Goal: Task Accomplishment & Management: Manage account settings

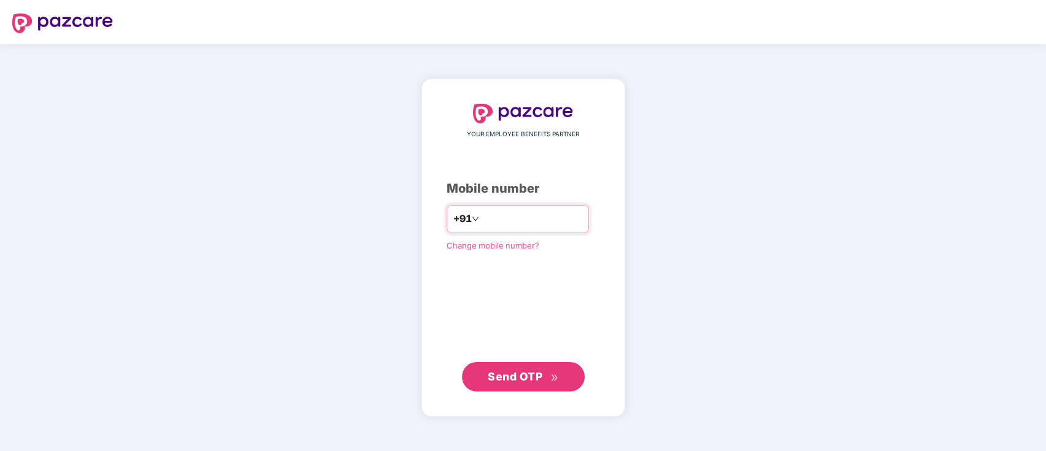
click at [527, 210] on input "number" at bounding box center [532, 219] width 101 height 20
type input "**********"
click at [514, 375] on span "Send OTP" at bounding box center [515, 375] width 55 height 13
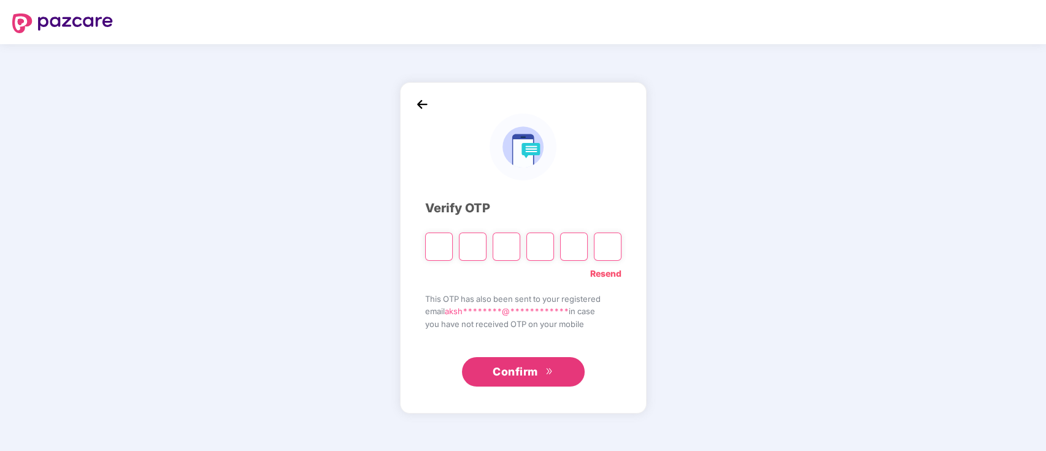
type input "*"
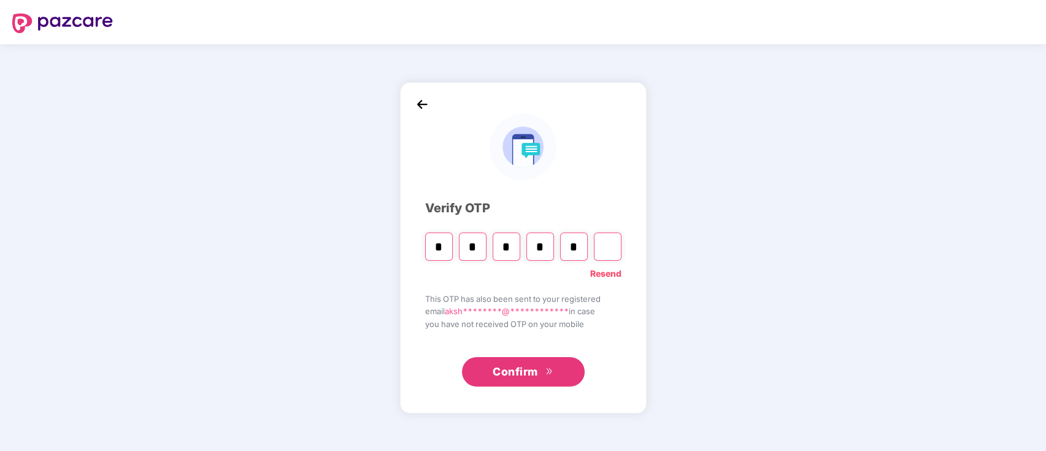
type input "*"
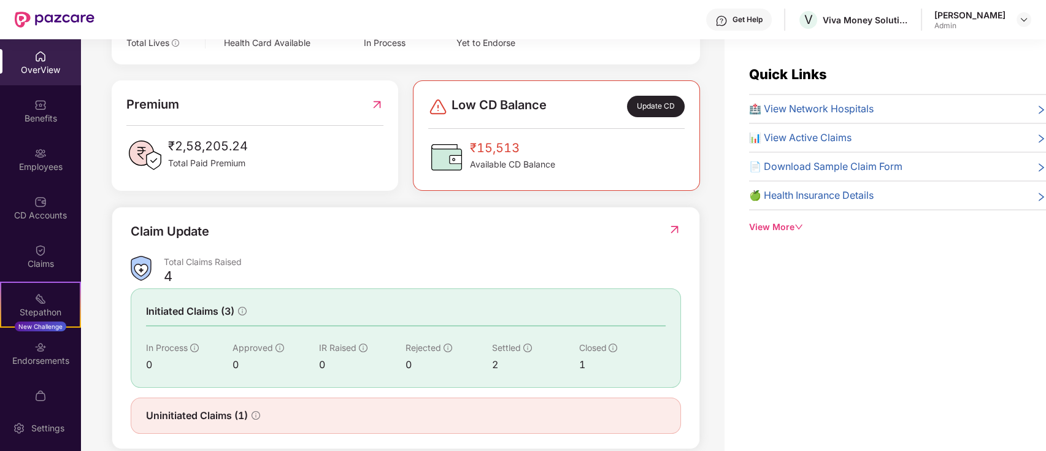
scroll to position [309, 0]
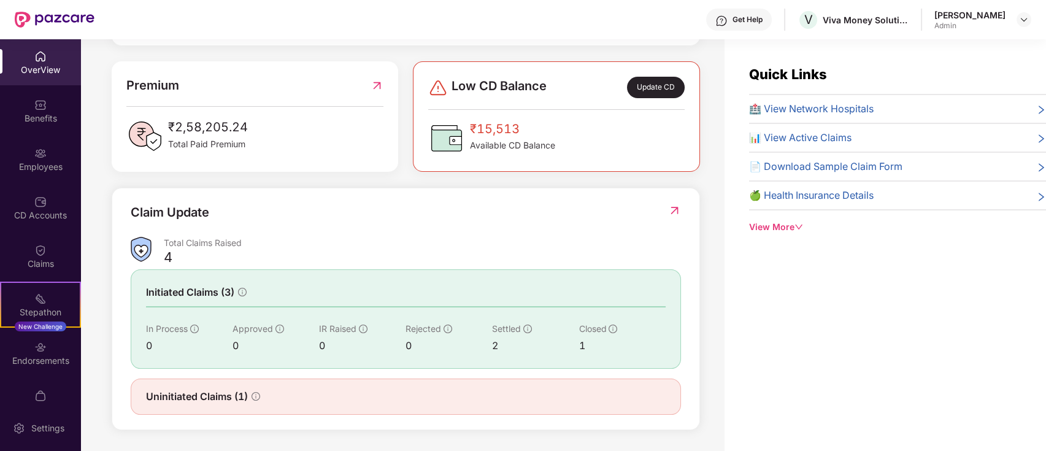
click at [261, 398] on div "Uninitiated Claims (1)" at bounding box center [406, 396] width 520 height 15
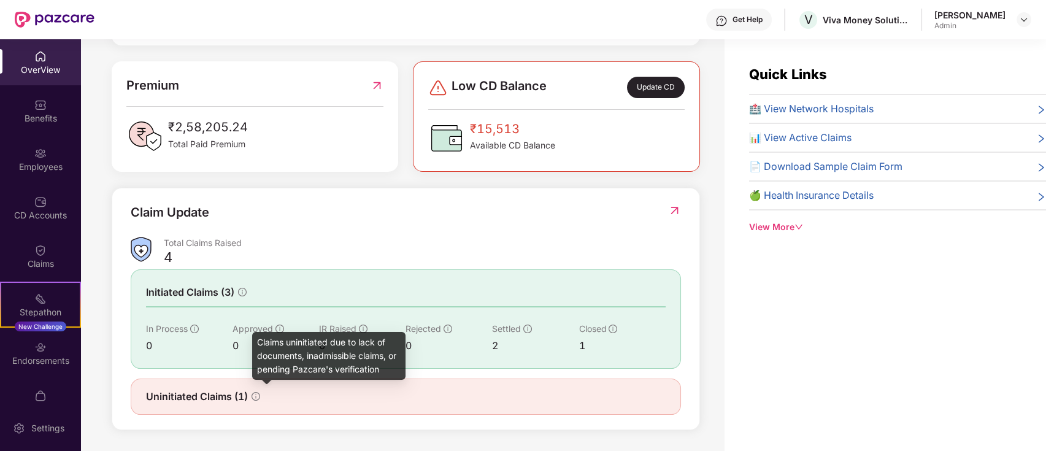
click at [259, 398] on icon "info-circle" at bounding box center [256, 396] width 9 height 9
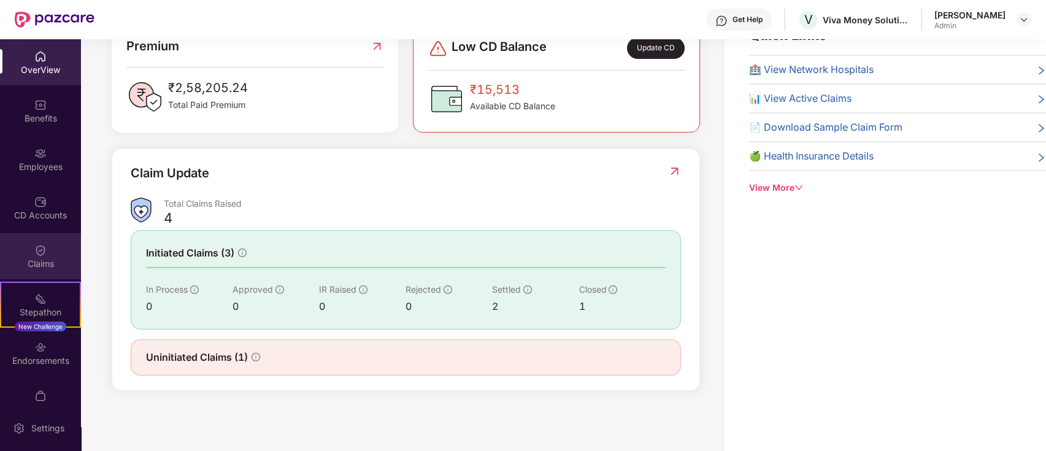
click at [47, 248] on div "Claims" at bounding box center [40, 256] width 81 height 46
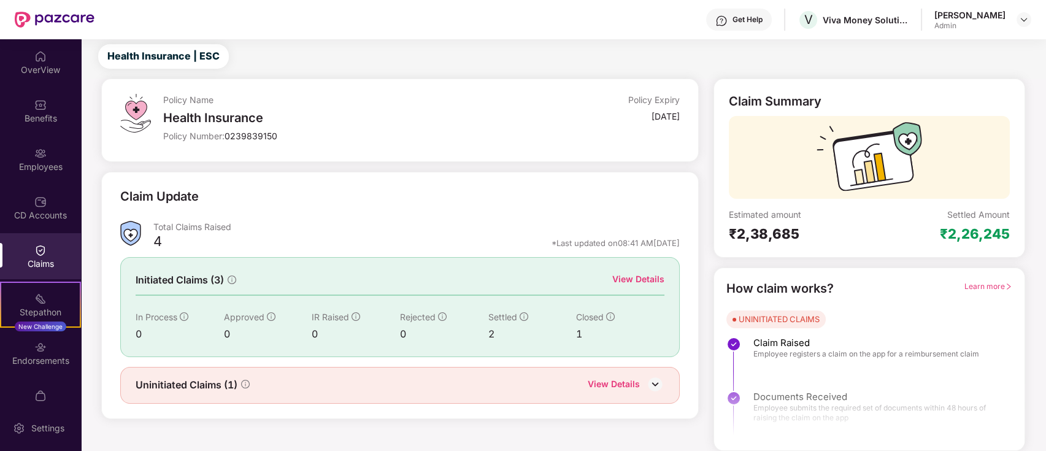
scroll to position [29, 0]
click at [623, 380] on div "View Details" at bounding box center [614, 386] width 52 height 16
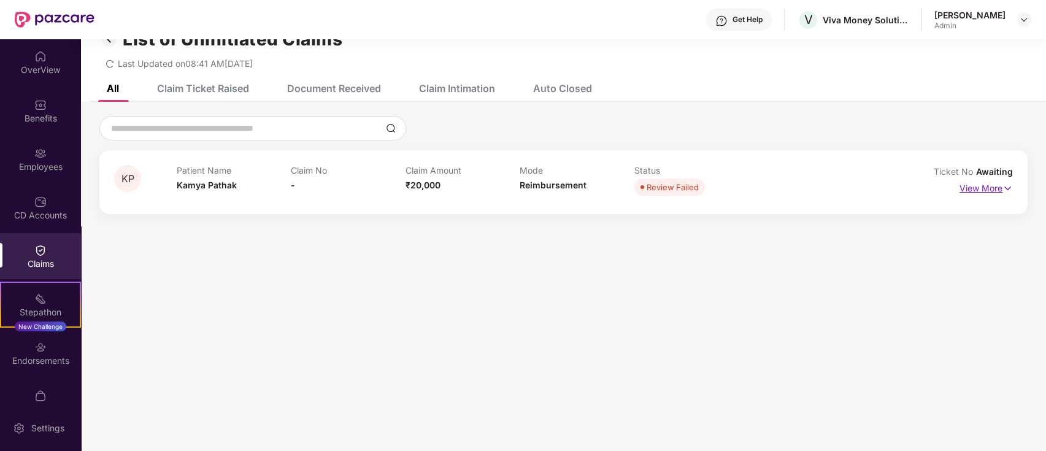
click at [977, 186] on p "View More" at bounding box center [985, 187] width 53 height 17
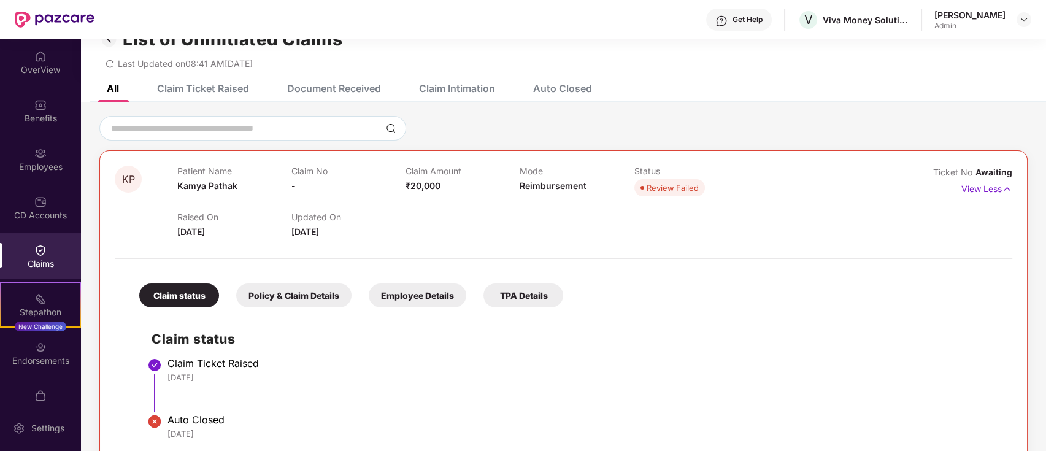
scroll to position [53, 0]
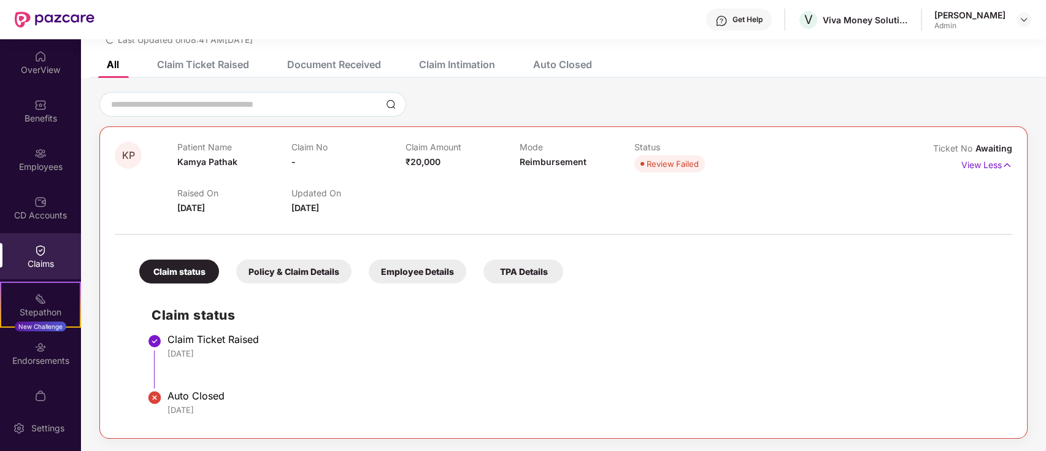
click at [423, 270] on div "Employee Details" at bounding box center [418, 271] width 98 height 24
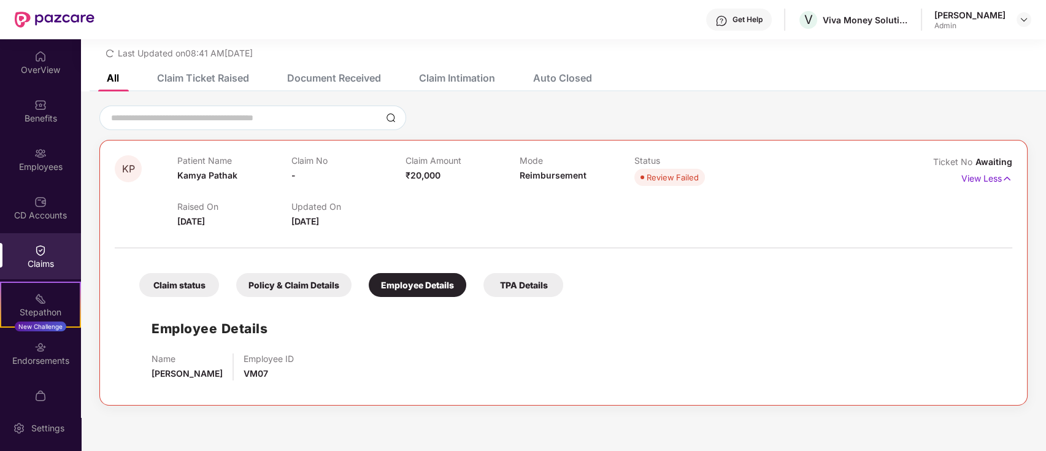
click at [529, 282] on div "TPA Details" at bounding box center [523, 285] width 80 height 24
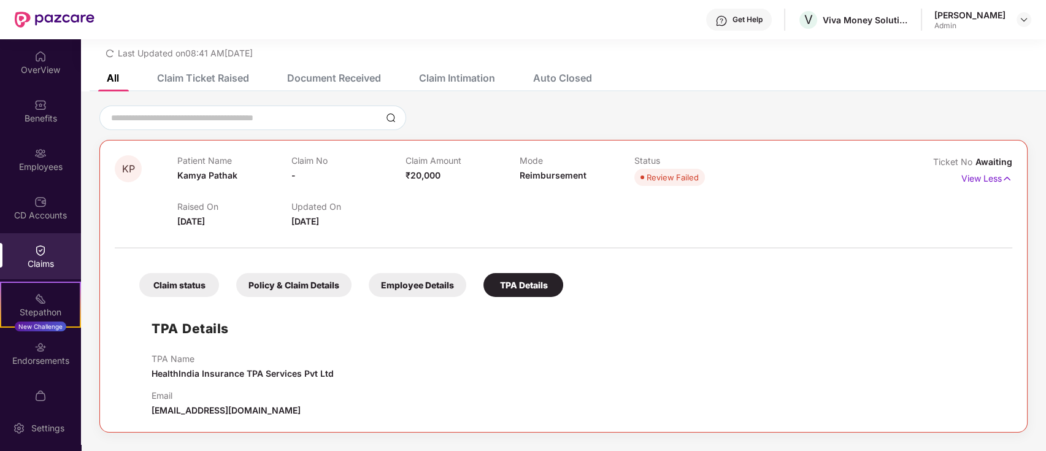
click at [206, 293] on div "Claim status" at bounding box center [179, 285] width 80 height 24
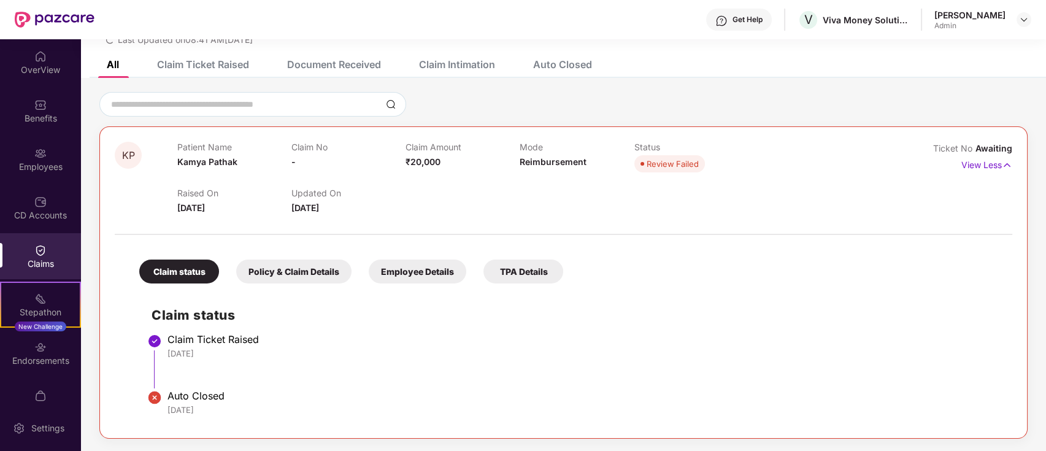
click at [300, 274] on div "Policy & Claim Details" at bounding box center [293, 271] width 115 height 24
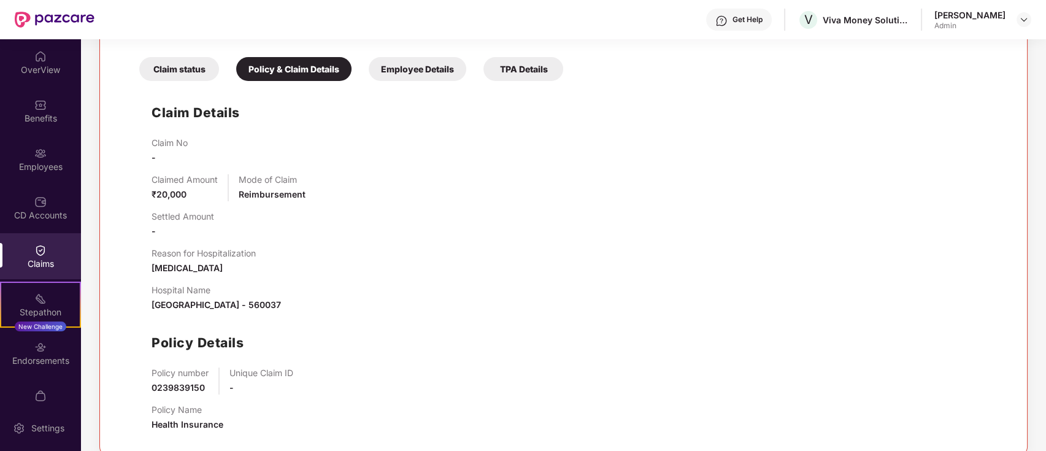
scroll to position [272, 0]
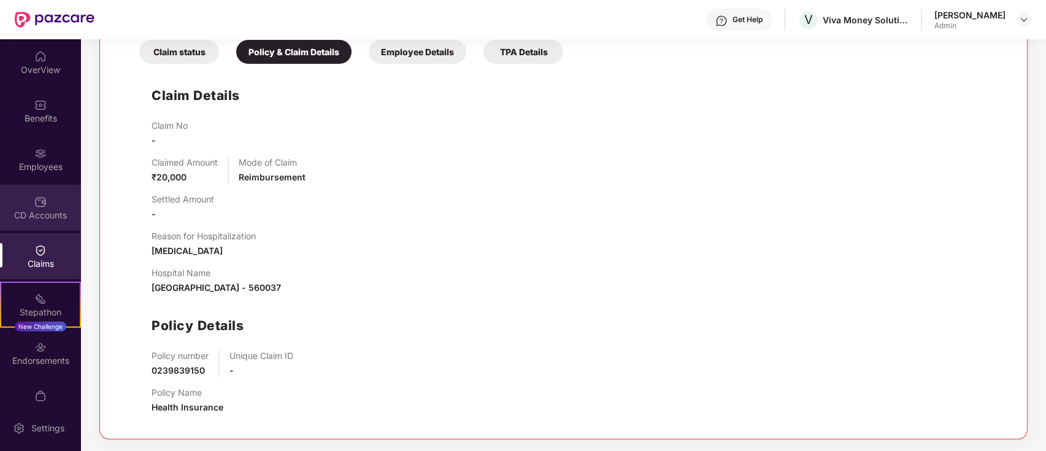
click at [29, 187] on div "CD Accounts" at bounding box center [40, 208] width 81 height 46
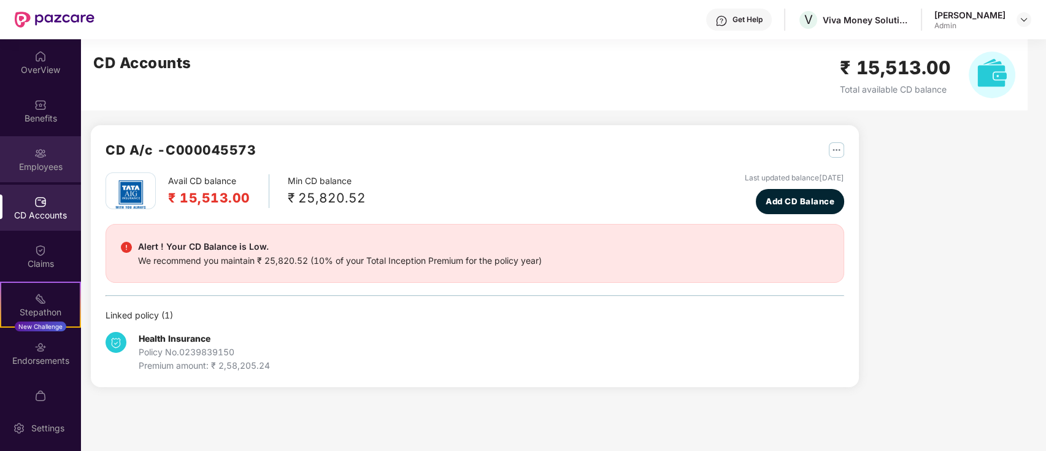
click at [42, 156] on img at bounding box center [40, 153] width 12 height 12
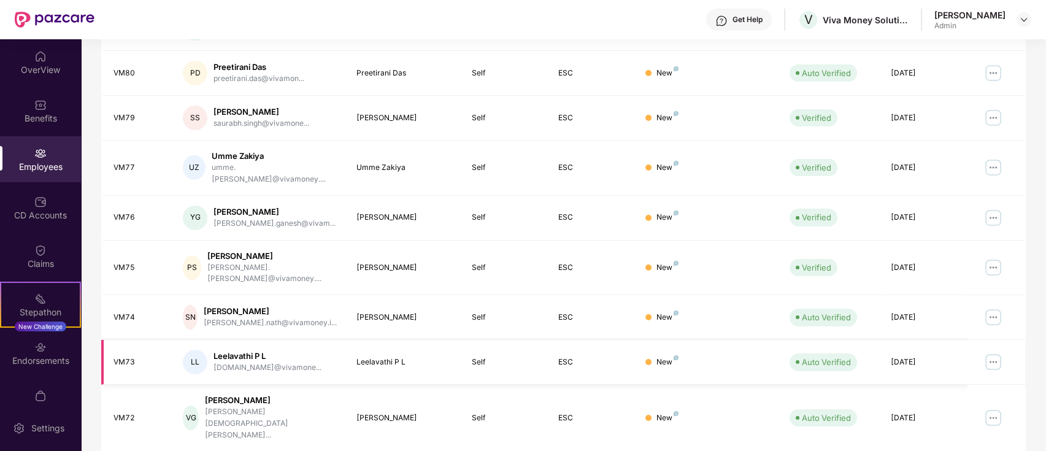
scroll to position [302, 0]
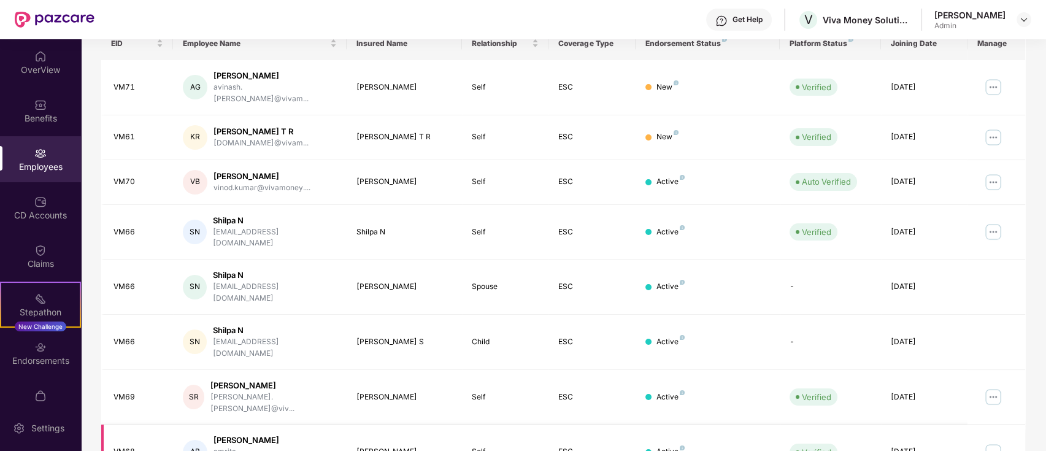
scroll to position [191, 0]
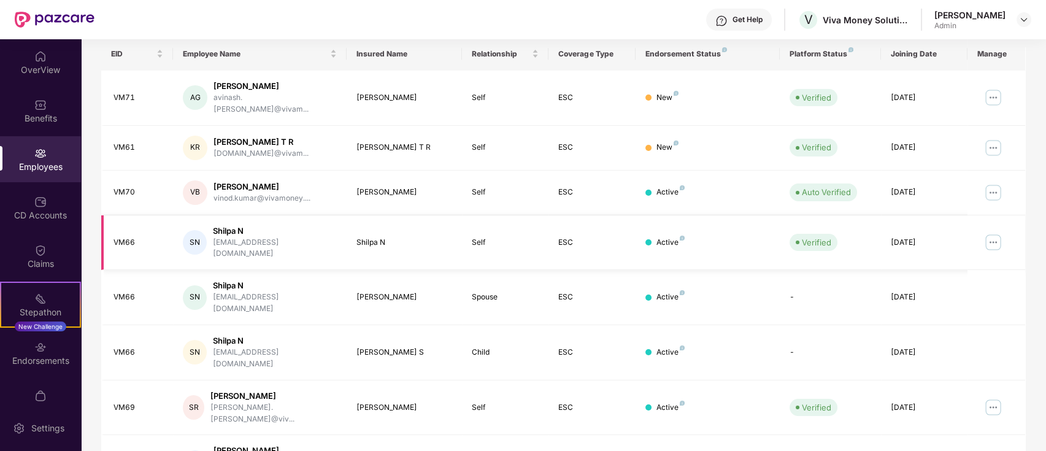
click at [997, 232] on img at bounding box center [993, 242] width 20 height 20
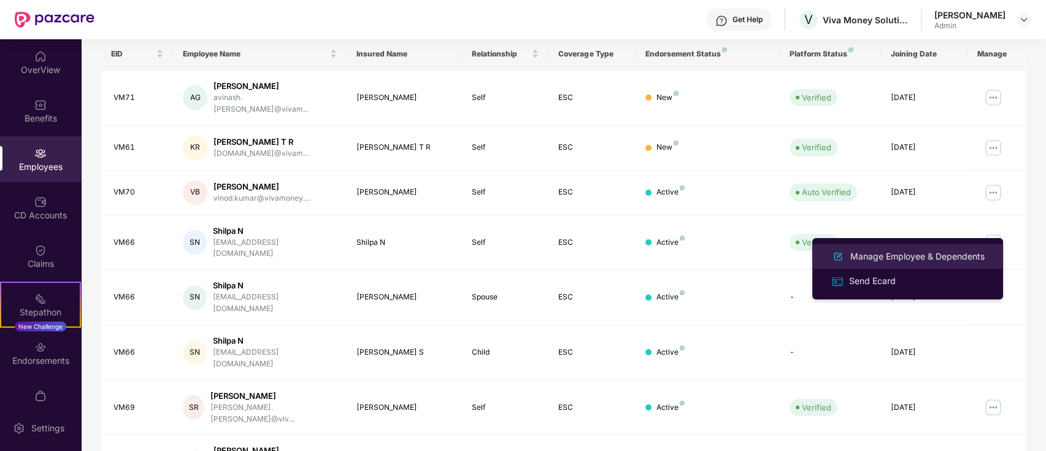
click at [877, 252] on div "Manage Employee & Dependents" at bounding box center [917, 256] width 139 height 13
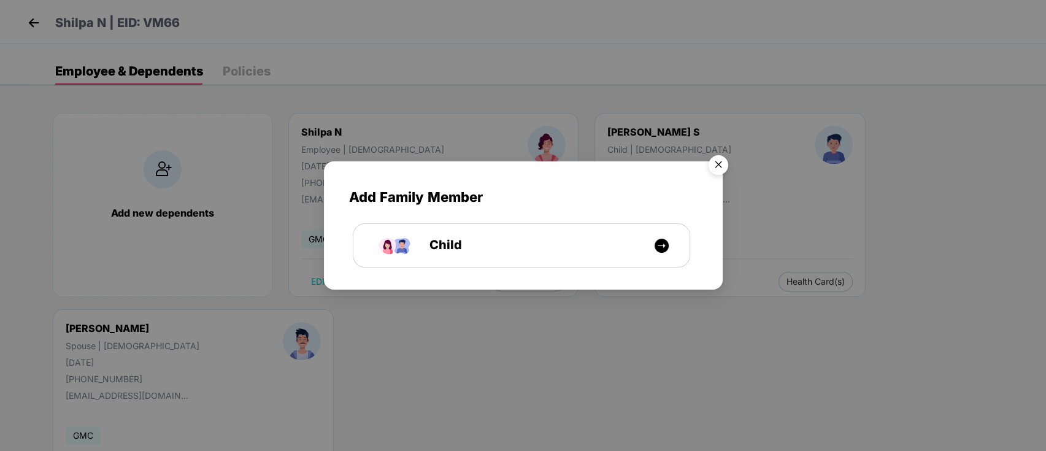
click at [717, 169] on img "Close" at bounding box center [718, 167] width 34 height 34
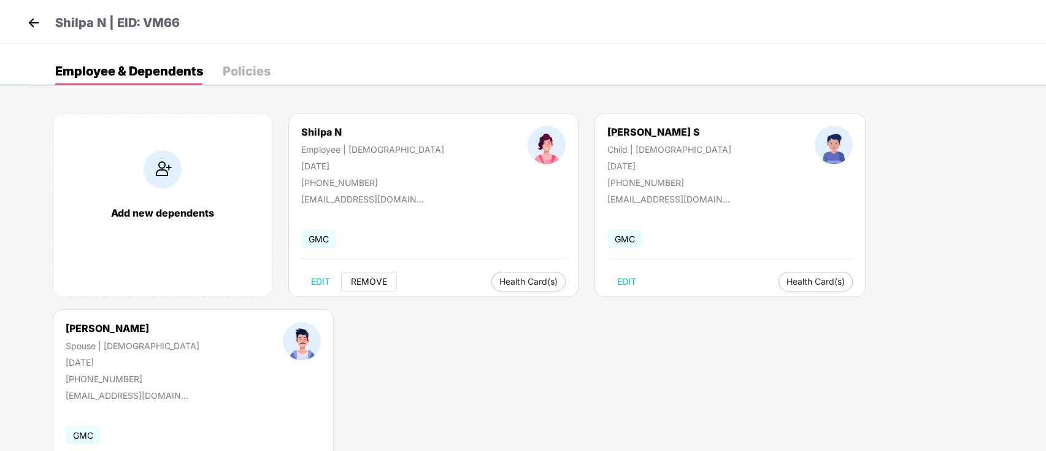
click at [379, 277] on span "REMOVE" at bounding box center [369, 282] width 36 height 10
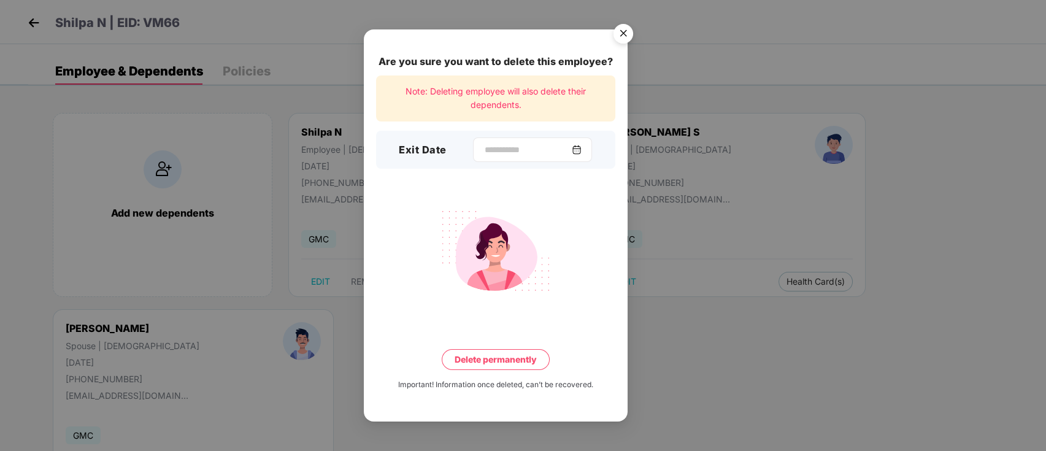
click at [582, 150] on img at bounding box center [577, 150] width 10 height 10
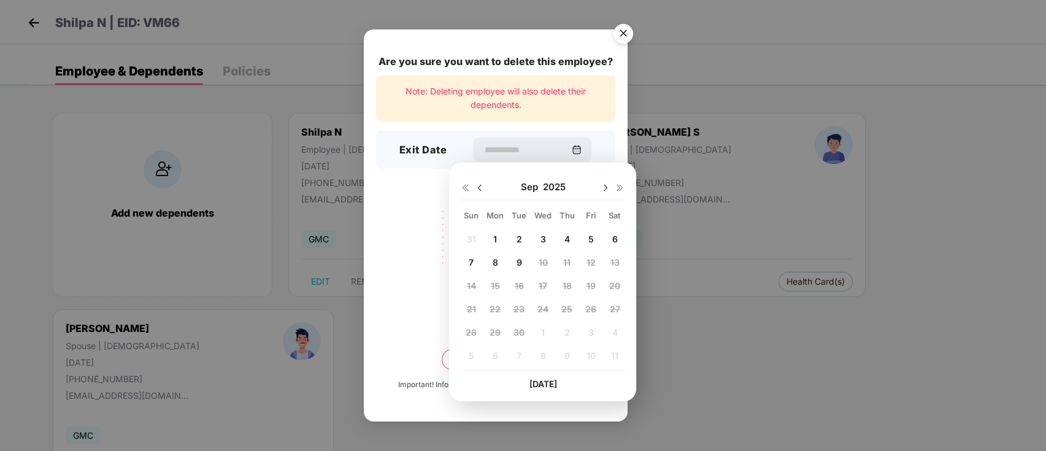
click at [480, 181] on div at bounding box center [472, 186] width 25 height 11
click at [476, 187] on img at bounding box center [480, 188] width 10 height 10
click at [596, 334] on div "29" at bounding box center [591, 332] width 18 height 18
type input "**********"
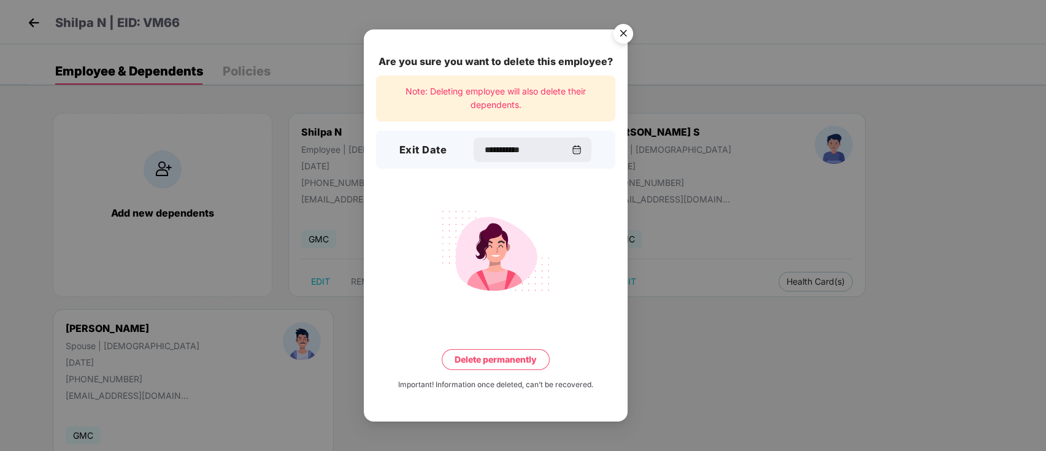
click at [525, 361] on button "Delete permanently" at bounding box center [496, 359] width 108 height 21
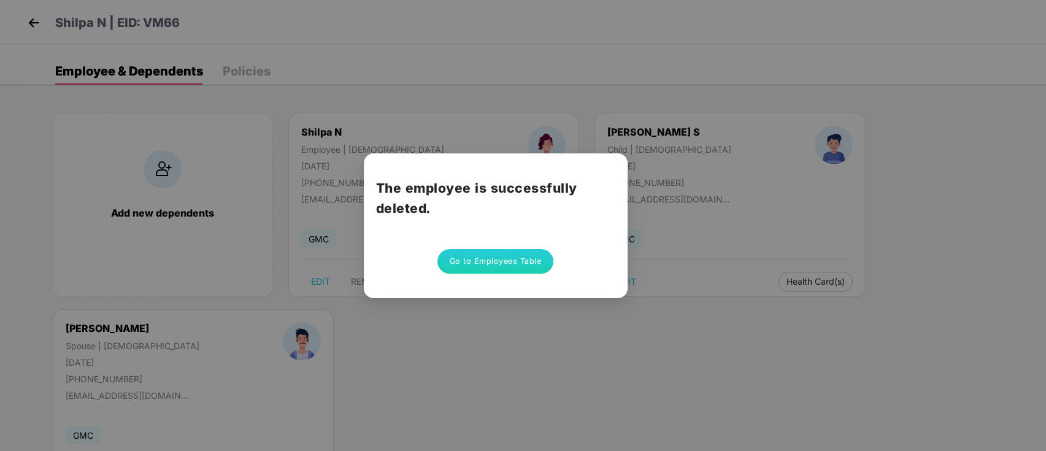
click at [478, 258] on button "Go to Employees Table" at bounding box center [495, 261] width 117 height 25
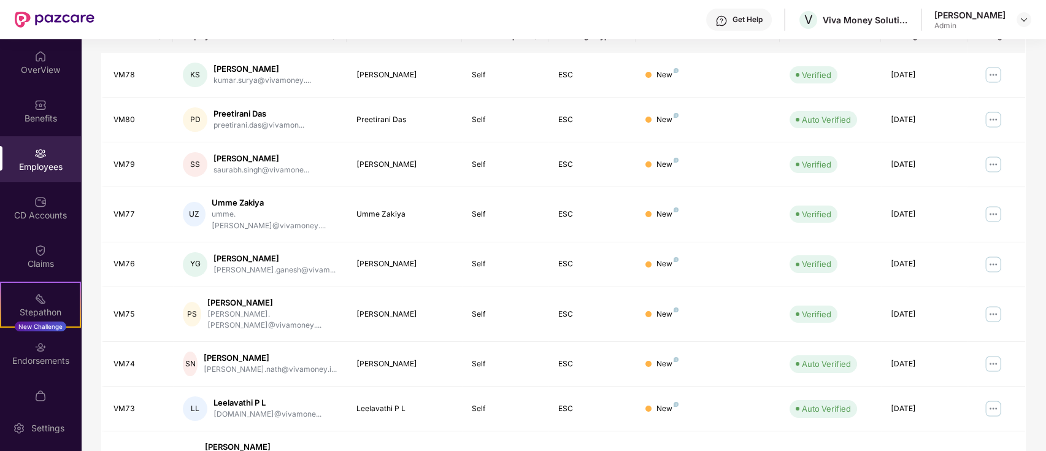
scroll to position [302, 0]
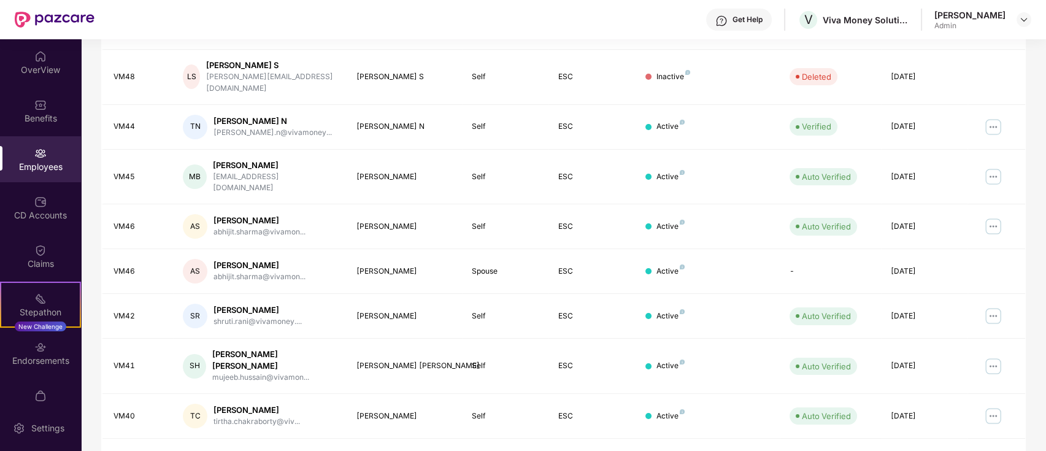
click at [931, 449] on link "5" at bounding box center [932, 460] width 20 height 18
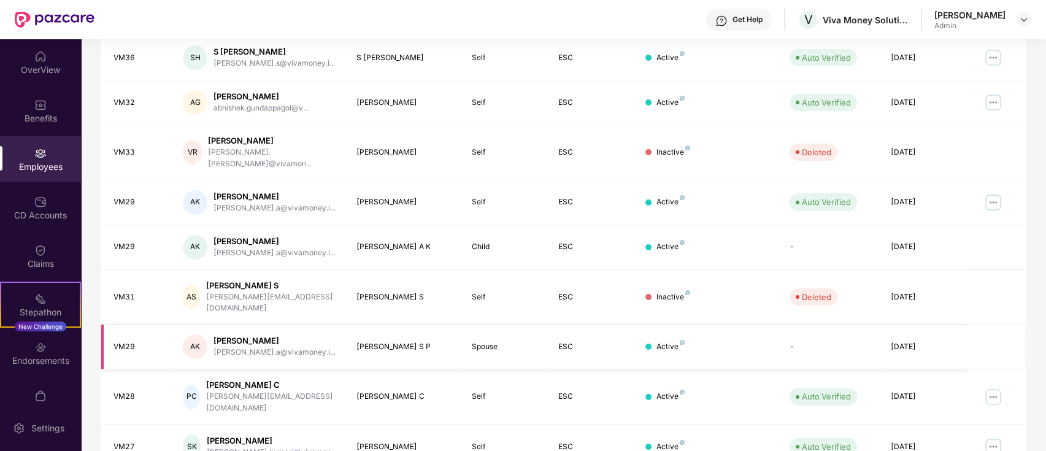
scroll to position [223, 0]
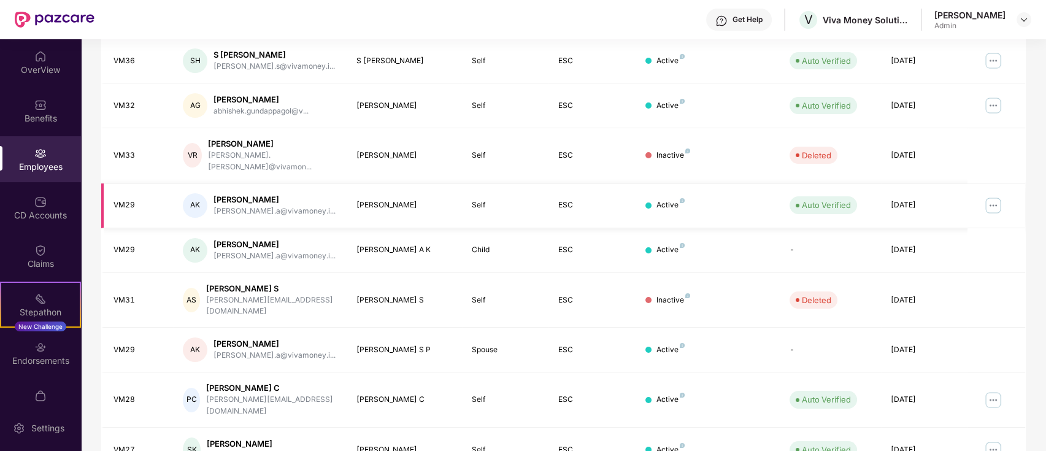
click at [995, 197] on img at bounding box center [993, 206] width 20 height 20
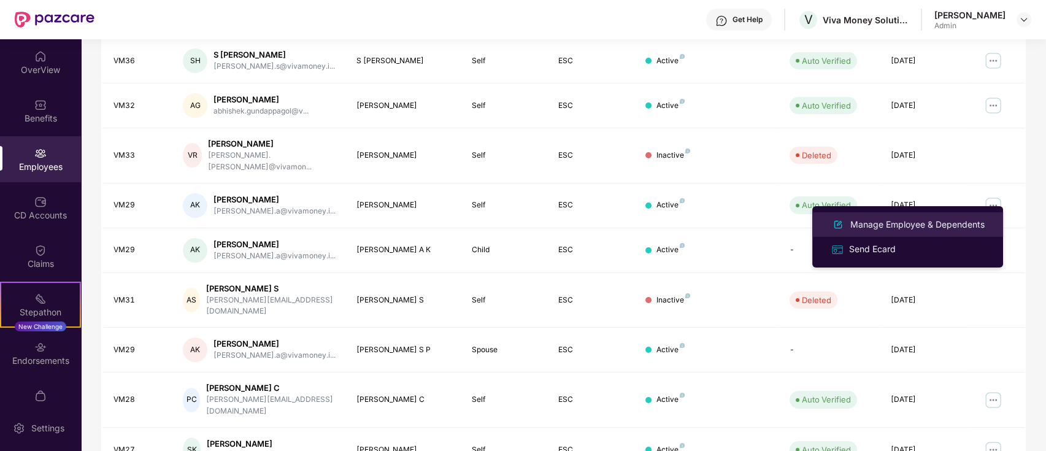
click at [858, 223] on div "Manage Employee & Dependents" at bounding box center [917, 224] width 139 height 13
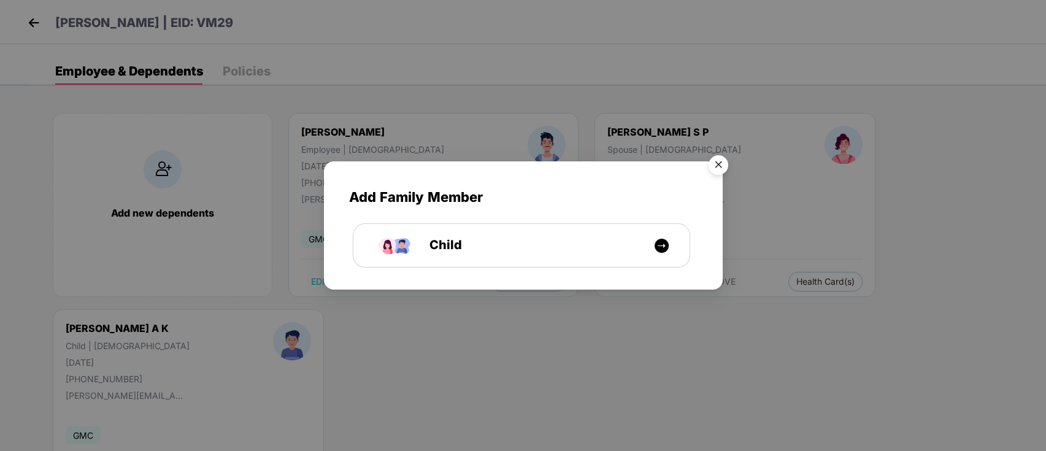
click at [718, 166] on img "Close" at bounding box center [718, 167] width 34 height 34
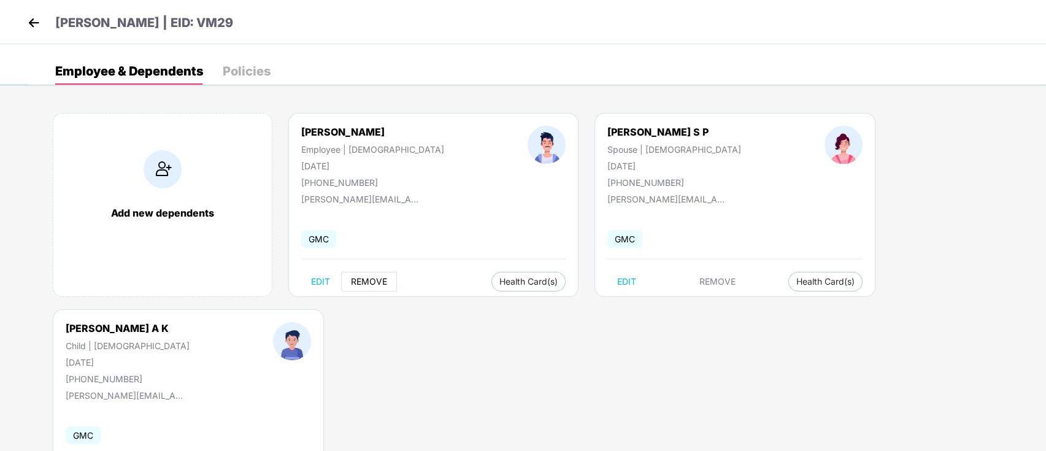
click at [376, 280] on span "REMOVE" at bounding box center [369, 282] width 36 height 10
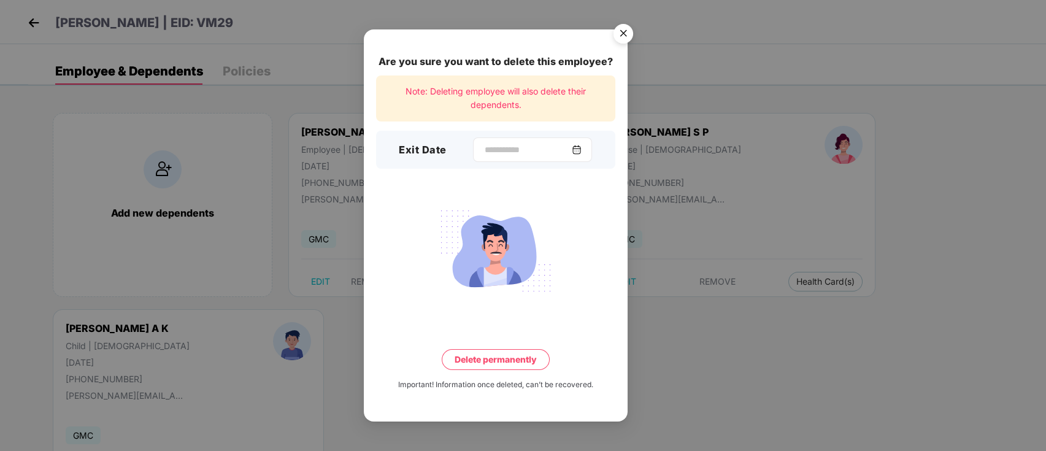
click at [590, 150] on div at bounding box center [532, 149] width 119 height 25
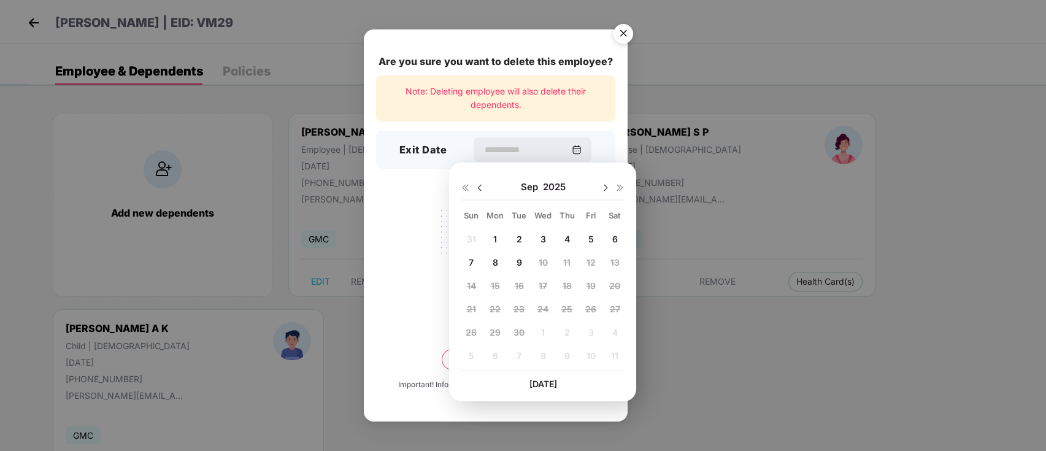
click at [478, 184] on img at bounding box center [480, 188] width 10 height 10
click at [590, 334] on span "29" at bounding box center [590, 332] width 11 height 10
type input "**********"
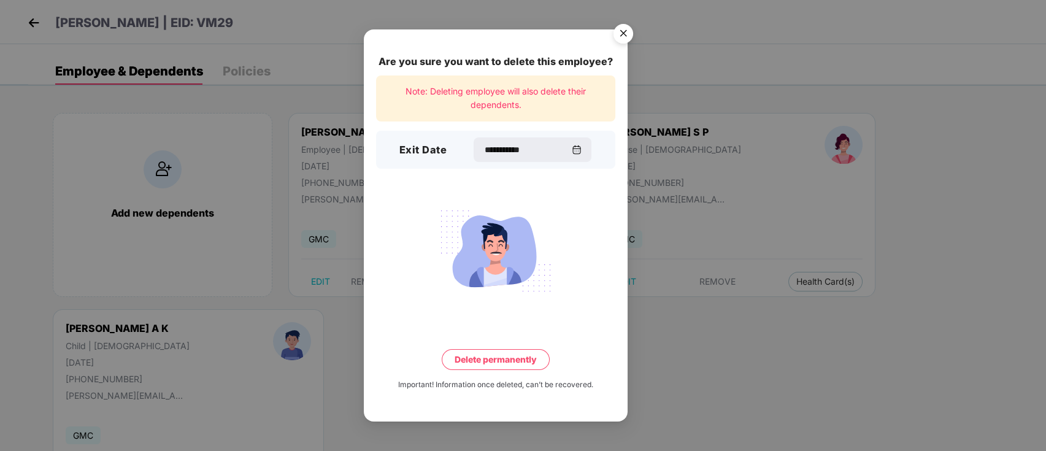
click at [474, 352] on button "Delete permanently" at bounding box center [496, 359] width 108 height 21
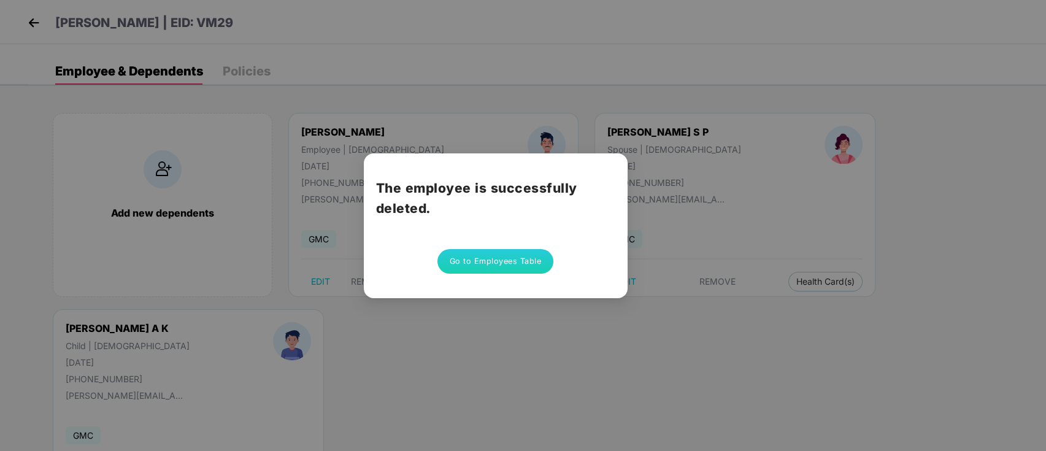
click at [524, 267] on button "Go to Employees Table" at bounding box center [495, 261] width 117 height 25
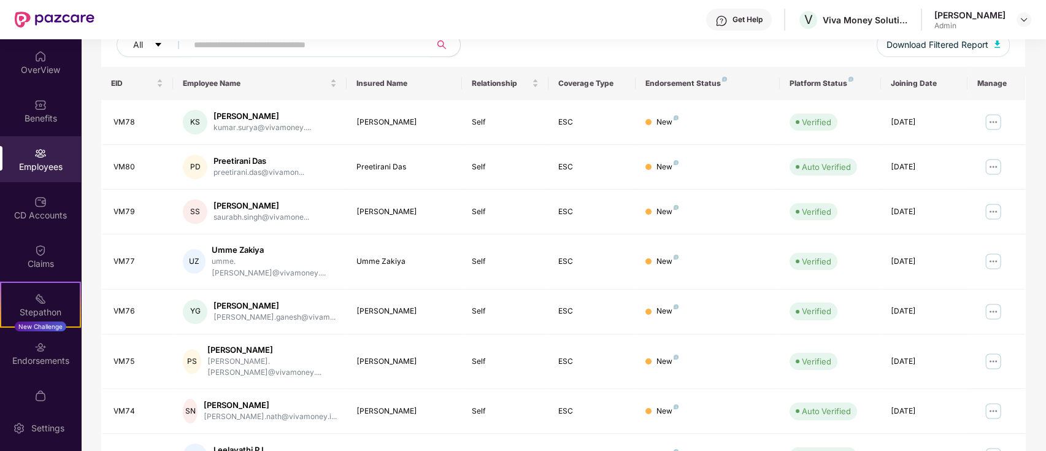
scroll to position [302, 0]
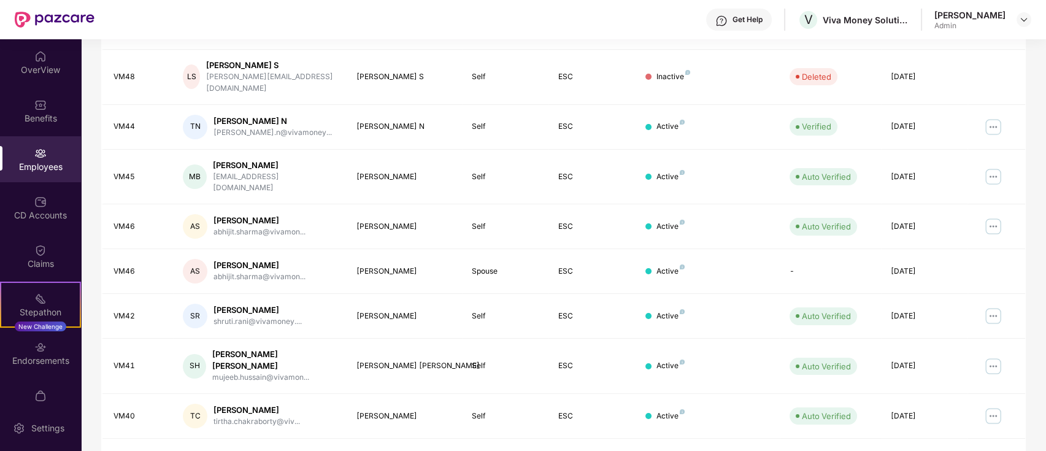
click at [934, 449] on link "5" at bounding box center [932, 460] width 20 height 18
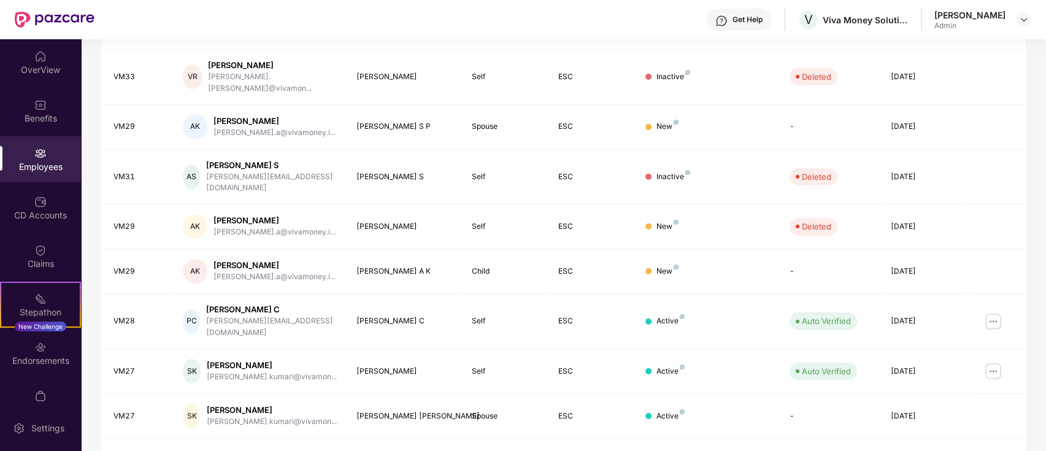
click at [932, 449] on link "7" at bounding box center [932, 460] width 20 height 18
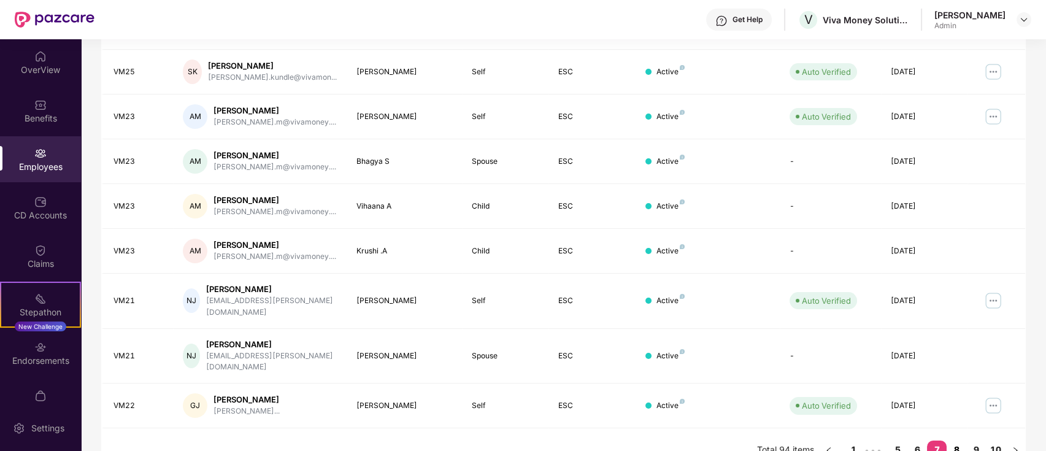
click at [950, 440] on link "8" at bounding box center [957, 449] width 20 height 18
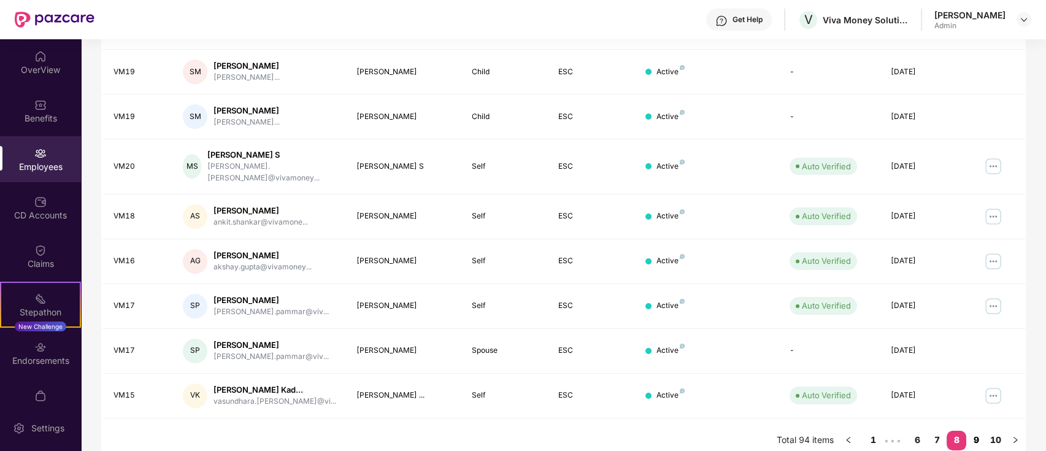
click at [979, 436] on link "9" at bounding box center [976, 440] width 20 height 18
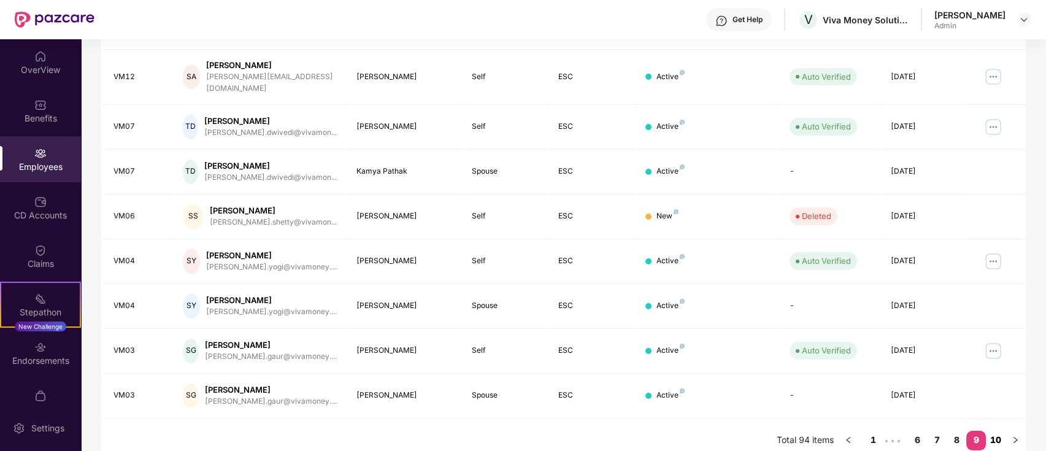
click at [995, 431] on link "10" at bounding box center [996, 440] width 20 height 18
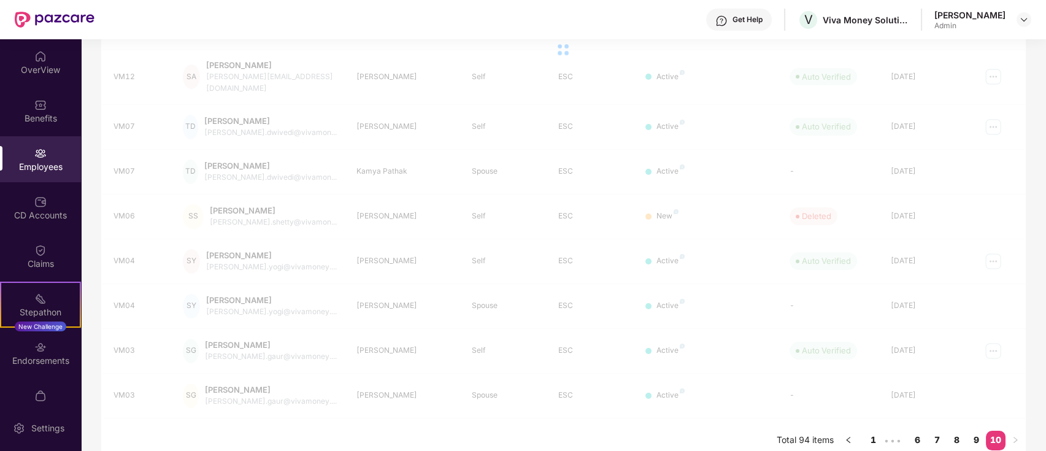
scroll to position [39, 0]
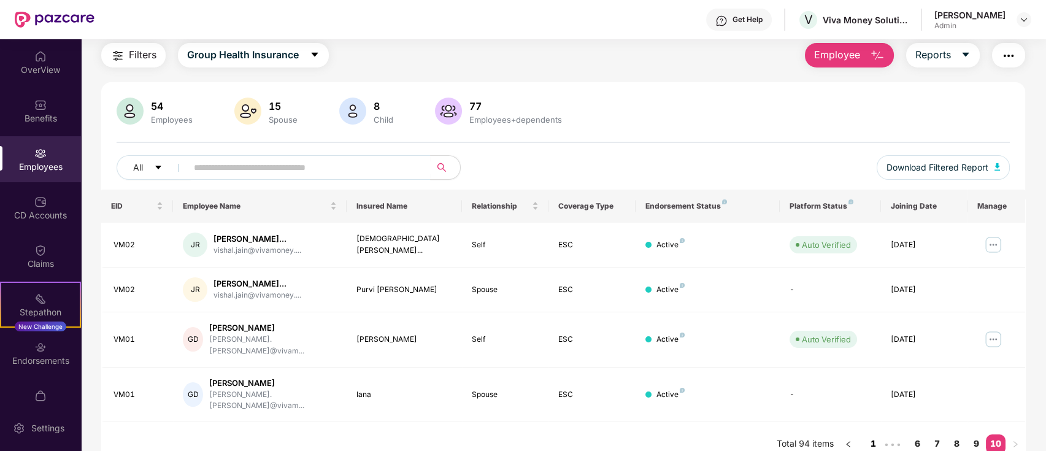
click at [874, 434] on link "1" at bounding box center [873, 443] width 20 height 18
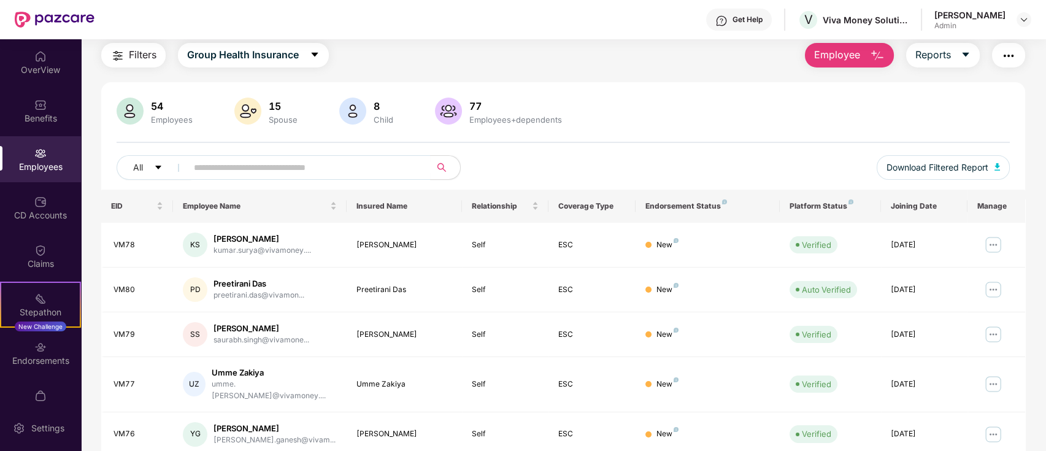
scroll to position [0, 0]
